Goal: Navigation & Orientation: Find specific page/section

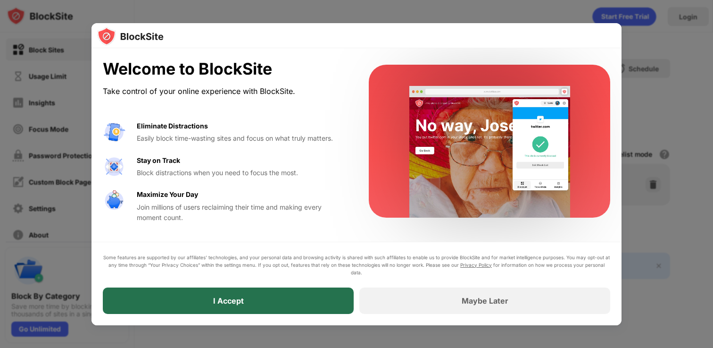
click at [247, 303] on div "I Accept" at bounding box center [228, 300] width 251 height 26
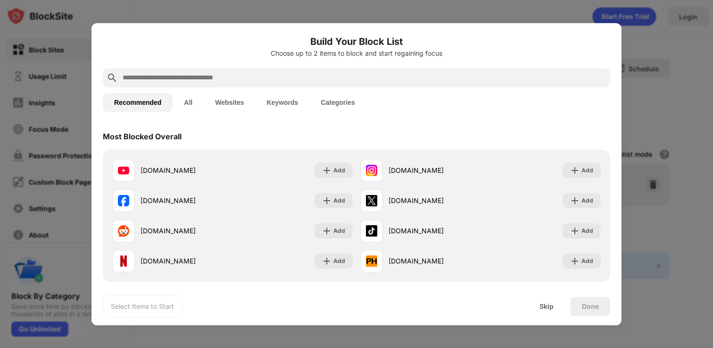
click at [654, 100] on div at bounding box center [356, 174] width 713 height 348
click at [545, 307] on div "Skip" at bounding box center [547, 306] width 14 height 8
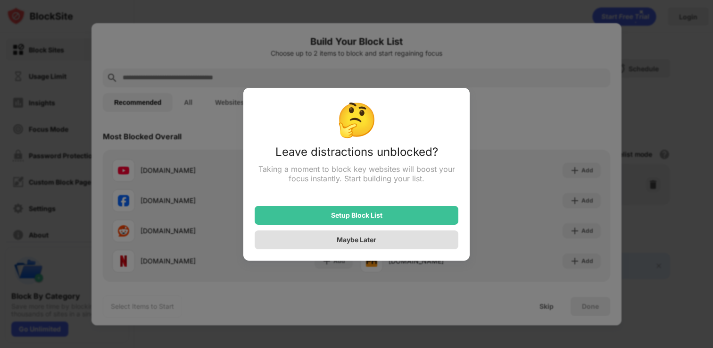
click at [424, 233] on div "Maybe Later" at bounding box center [357, 239] width 204 height 19
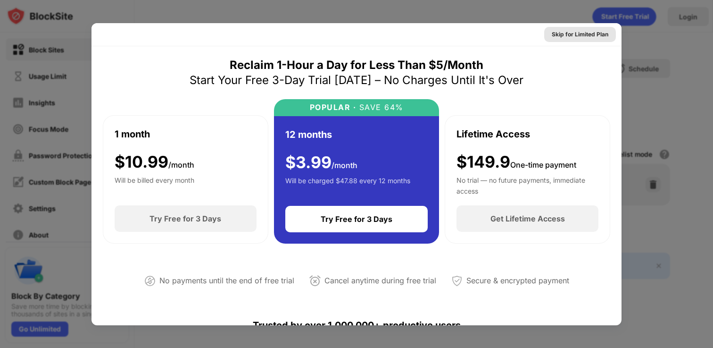
click at [593, 35] on div "Skip for Limited Plan" at bounding box center [580, 34] width 57 height 9
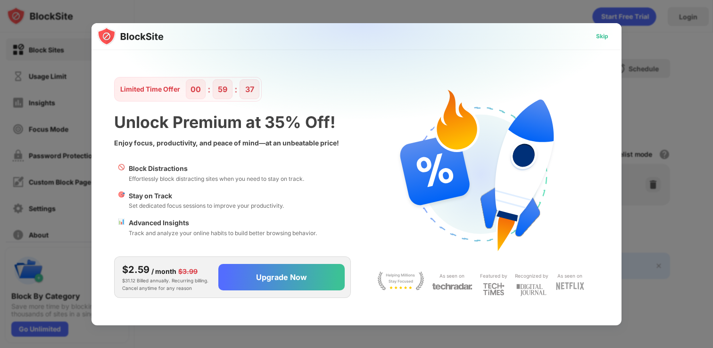
click at [601, 39] on div "Skip" at bounding box center [602, 36] width 12 height 9
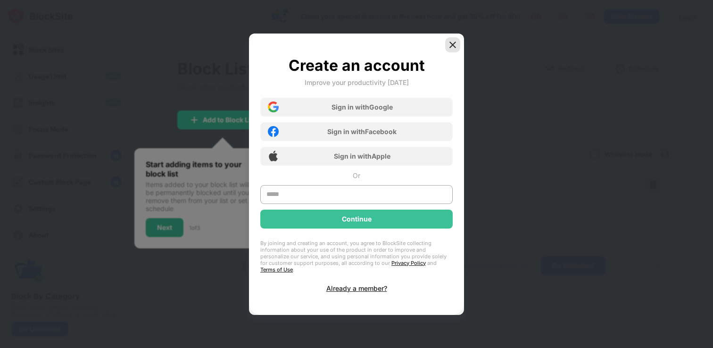
click at [452, 50] on img at bounding box center [452, 44] width 9 height 9
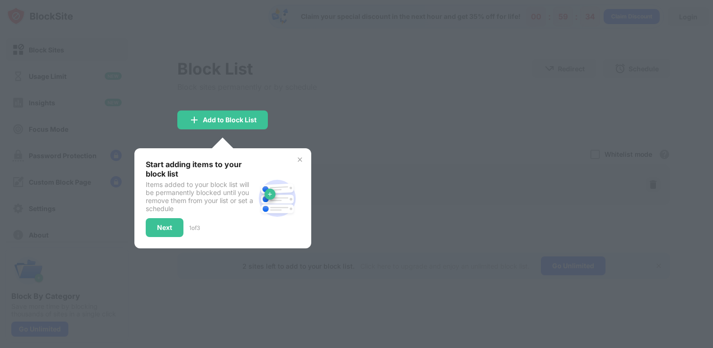
click at [299, 158] on img at bounding box center [300, 160] width 8 height 8
